Goal: Task Accomplishment & Management: Complete application form

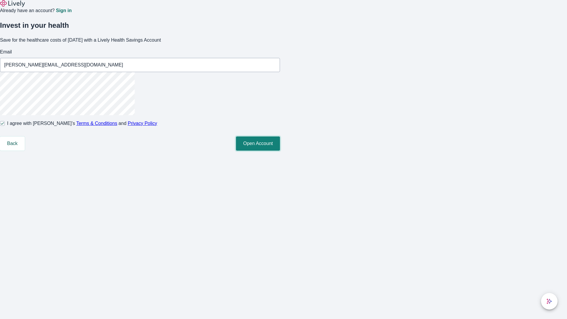
click at [280, 151] on button "Open Account" at bounding box center [258, 143] width 44 height 14
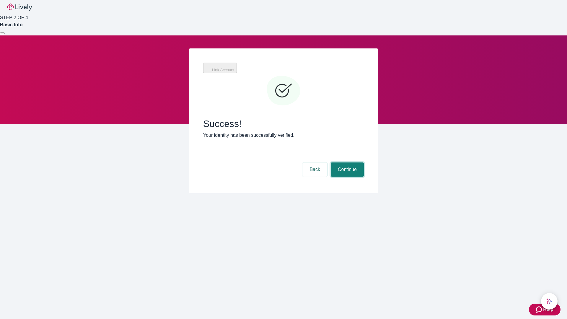
click at [346, 162] on button "Continue" at bounding box center [347, 169] width 33 height 14
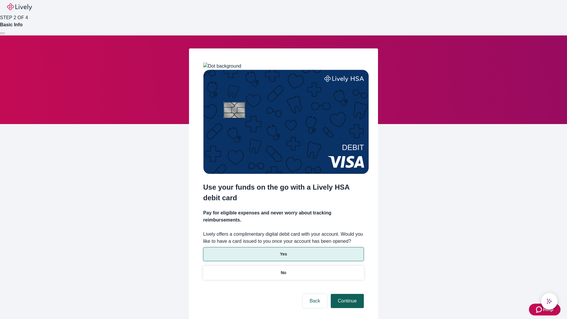
click at [283, 270] on p "No" at bounding box center [284, 273] width 6 height 6
click at [346, 294] on button "Continue" at bounding box center [347, 301] width 33 height 14
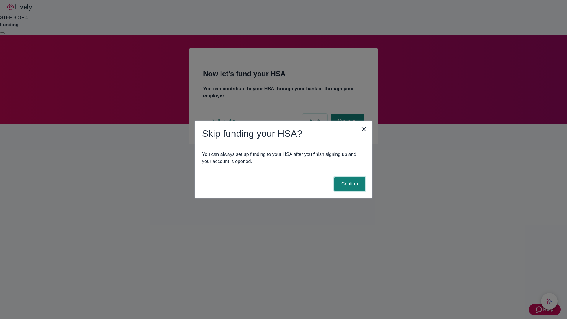
click at [349, 184] on button "Confirm" at bounding box center [349, 184] width 31 height 14
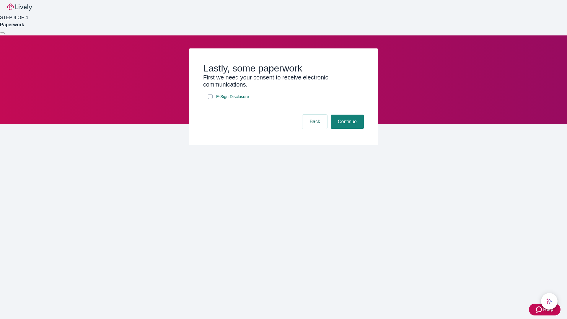
click at [210, 99] on input "E-Sign Disclosure" at bounding box center [210, 96] width 5 height 5
checkbox input "true"
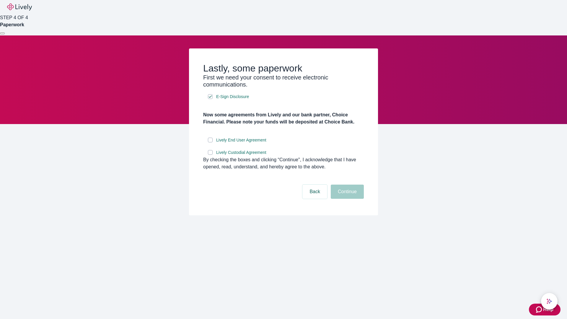
click at [210, 142] on input "Lively End User Agreement" at bounding box center [210, 140] width 5 height 5
checkbox input "true"
click at [210, 155] on input "Lively Custodial Agreement" at bounding box center [210, 152] width 5 height 5
checkbox input "true"
click at [346, 199] on button "Continue" at bounding box center [347, 192] width 33 height 14
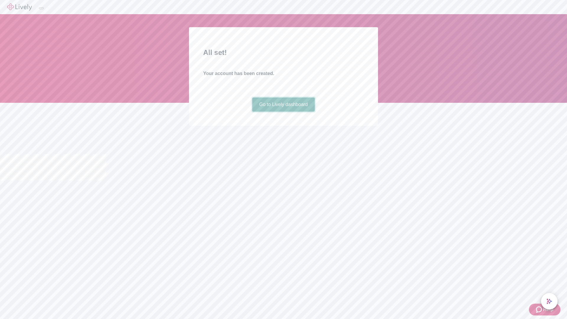
click at [283, 112] on link "Go to Lively dashboard" at bounding box center [283, 104] width 63 height 14
